Goal: Task Accomplishment & Management: Manage account settings

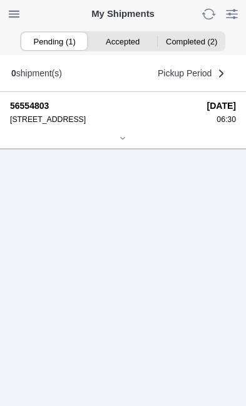
click at [119, 142] on icon at bounding box center [123, 139] width 8 height 8
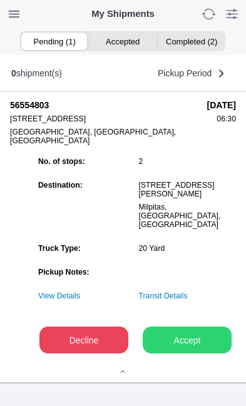
scroll to position [155, 0]
click at [0, 0] on slot "Accept" at bounding box center [0, 0] width 0 height 0
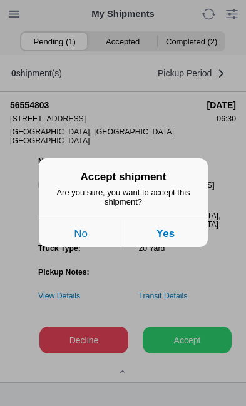
click at [175, 248] on button "Yes" at bounding box center [165, 234] width 85 height 28
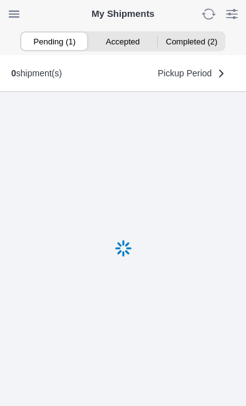
scroll to position [1, 0]
click at [129, 39] on ion-segment-button "Accepted (1)" at bounding box center [123, 42] width 68 height 18
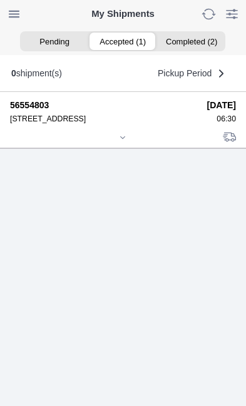
click at [131, 143] on div at bounding box center [123, 138] width 226 height 9
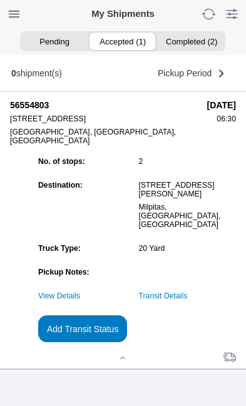
scroll to position [127, 0]
click at [0, 0] on slot "Add Transit Status" at bounding box center [0, 0] width 0 height 0
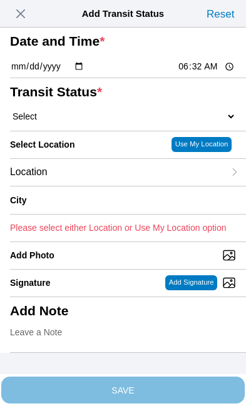
click at [215, 73] on input "06:32" at bounding box center [206, 66] width 59 height 13
type input "06:30"
click at [76, 122] on select "Select Arrive at Drop Off Arrive at Pickup Break Start Break Stop Depart Drop O…" at bounding box center [123, 116] width 226 height 11
select select "ARVPULOC"
click at [103, 186] on div "Location" at bounding box center [117, 172] width 214 height 27
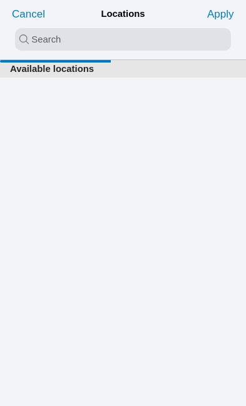
click at [26, 37] on input "search text" at bounding box center [123, 39] width 216 height 23
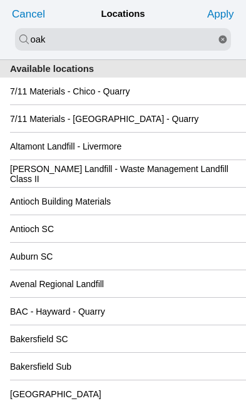
type input "oak"
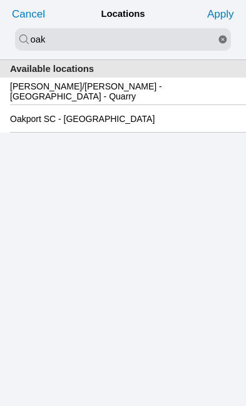
click at [0, 0] on slot "Oakport SC - [GEOGRAPHIC_DATA]" at bounding box center [0, 0] width 0 height 0
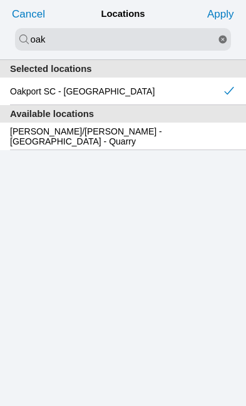
click at [0, 0] on slot "Apply" at bounding box center [0, 0] width 0 height 0
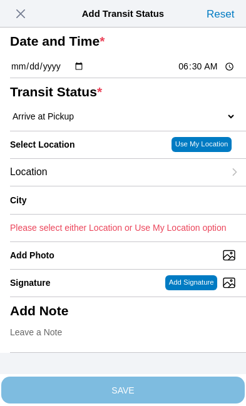
type input "[GEOGRAPHIC_DATA]"
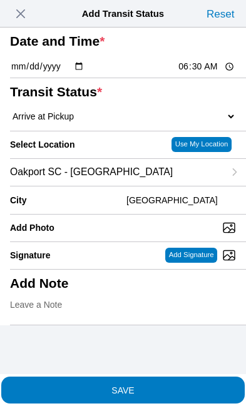
click at [173, 386] on span "SAVE" at bounding box center [123, 390] width 226 height 9
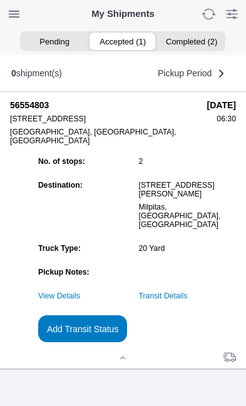
scroll to position [136, 0]
click at [188, 297] on link "Transit Details" at bounding box center [163, 296] width 49 height 9
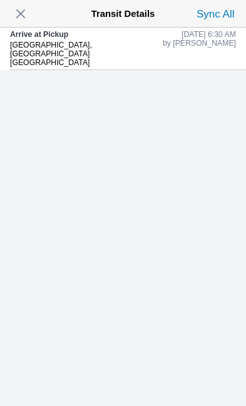
click at [29, 17] on span "button" at bounding box center [21, 14] width 18 height 18
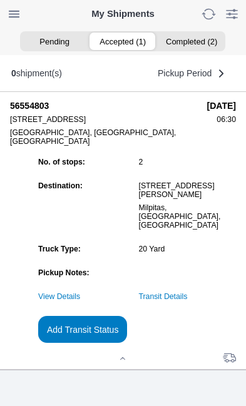
scroll to position [0, 0]
